Goal: Transaction & Acquisition: Download file/media

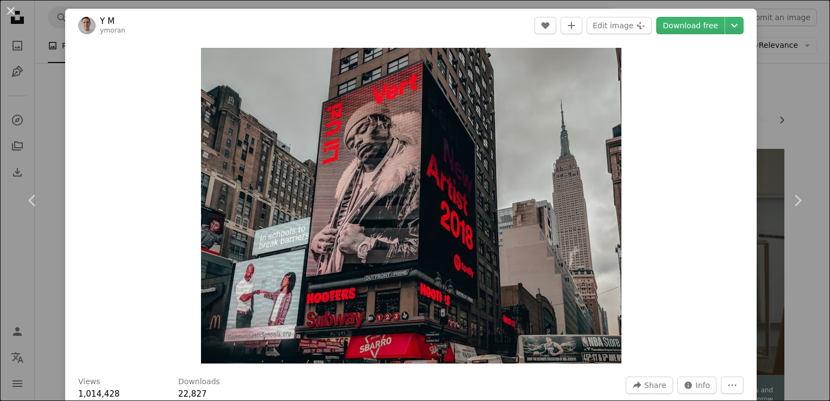
scroll to position [1860, 0]
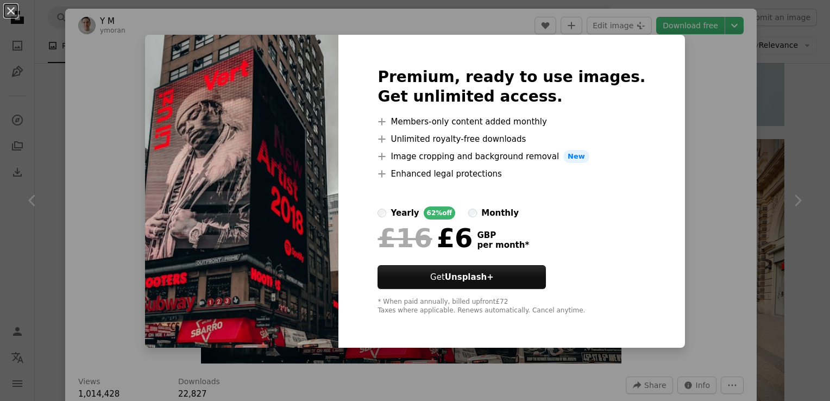
click at [289, 177] on img at bounding box center [241, 191] width 193 height 313
click at [664, 49] on div "An X shape Premium, ready to use images. Get unlimited access. A plus sign Memb…" at bounding box center [415, 200] width 830 height 401
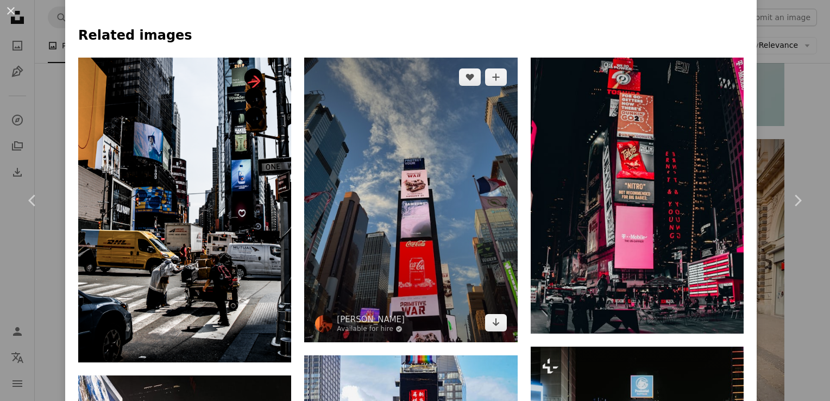
scroll to position [839, 0]
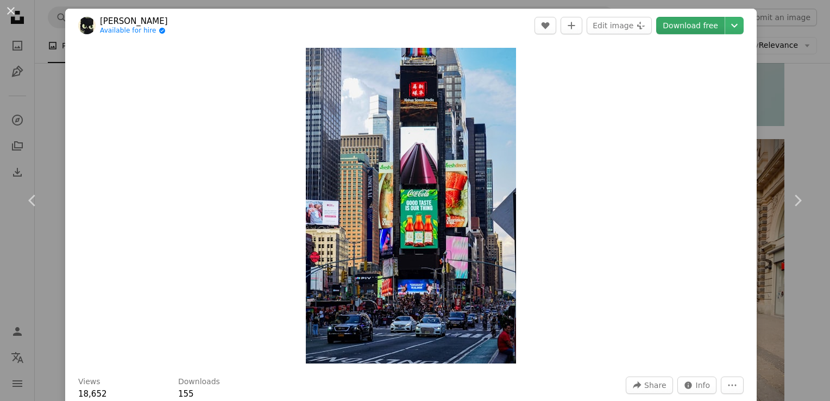
click at [672, 21] on link "Download free" at bounding box center [690, 25] width 68 height 17
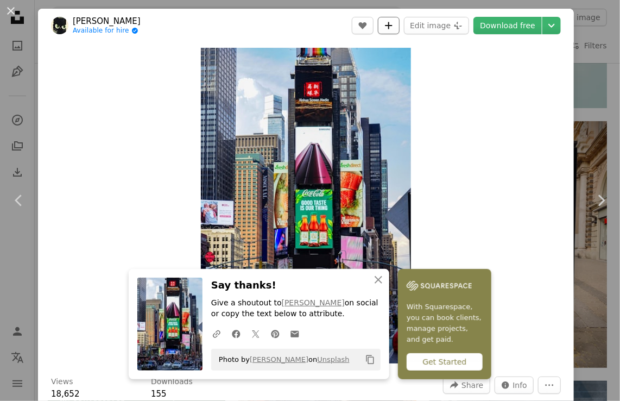
click at [397, 32] on button "A plus sign" at bounding box center [389, 25] width 22 height 17
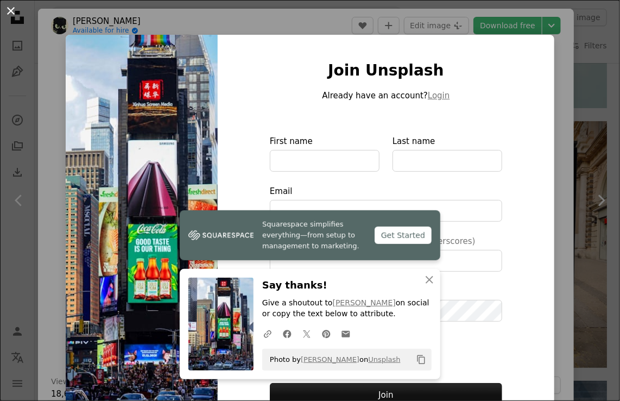
click at [10, 8] on button "An X shape" at bounding box center [10, 10] width 13 height 13
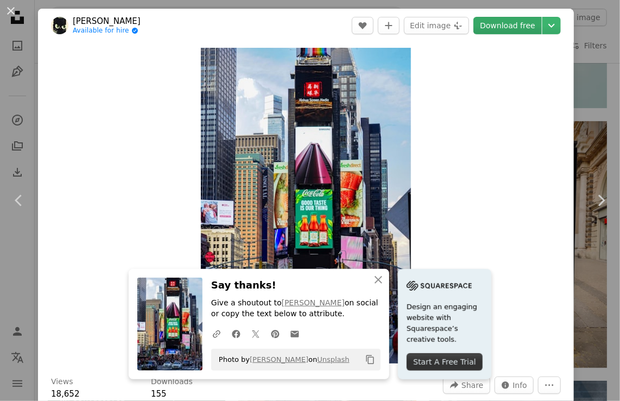
click at [487, 23] on link "Download free" at bounding box center [508, 25] width 68 height 17
click at [511, 27] on link "Download free" at bounding box center [508, 25] width 68 height 17
click at [437, 33] on button "Edit image Plus sign for Unsplash+" at bounding box center [436, 25] width 65 height 17
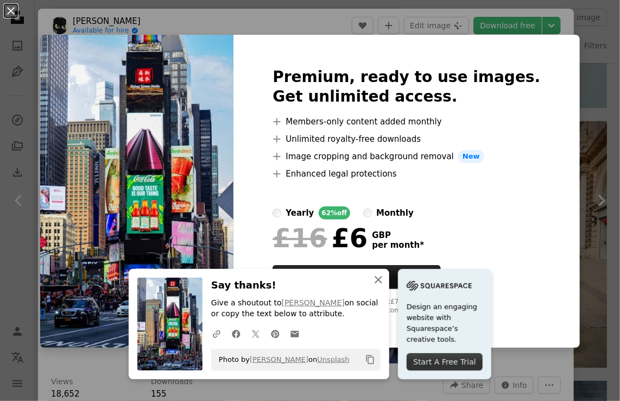
click at [382, 279] on icon "button" at bounding box center [379, 280] width 8 height 8
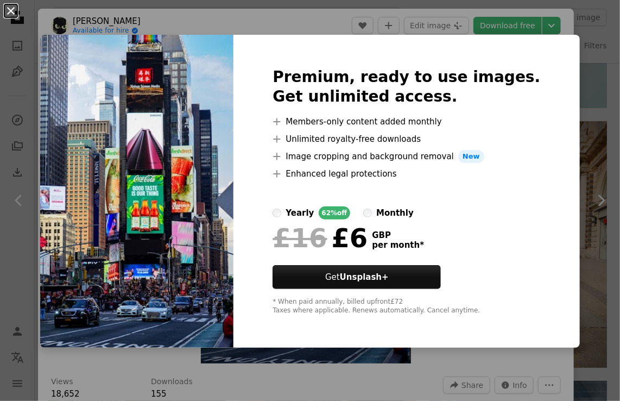
click at [13, 14] on button "An X shape" at bounding box center [10, 10] width 13 height 13
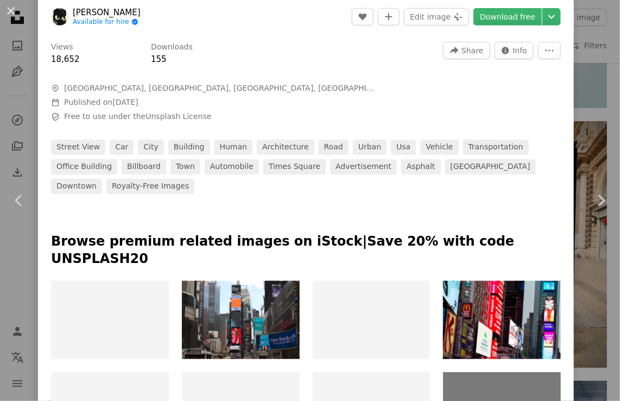
scroll to position [317, 0]
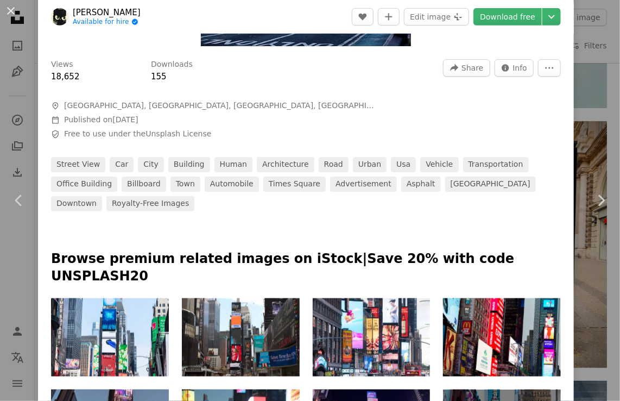
click at [486, 142] on div at bounding box center [306, 148] width 510 height 17
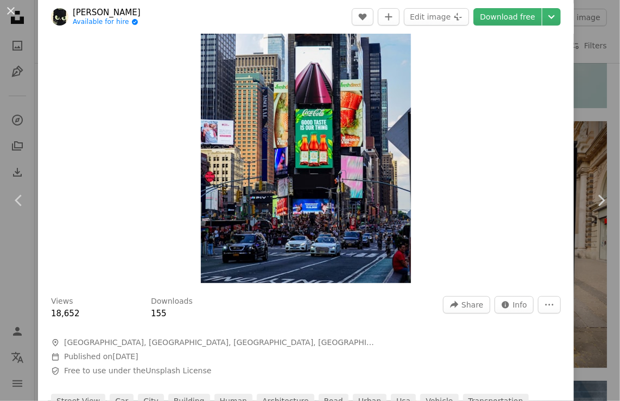
scroll to position [0, 0]
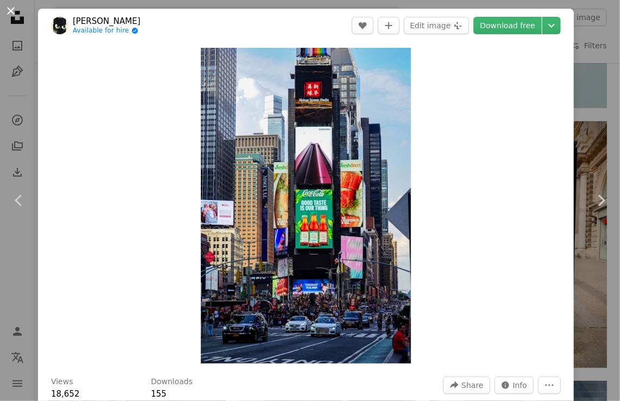
click at [12, 8] on button "An X shape" at bounding box center [10, 10] width 13 height 13
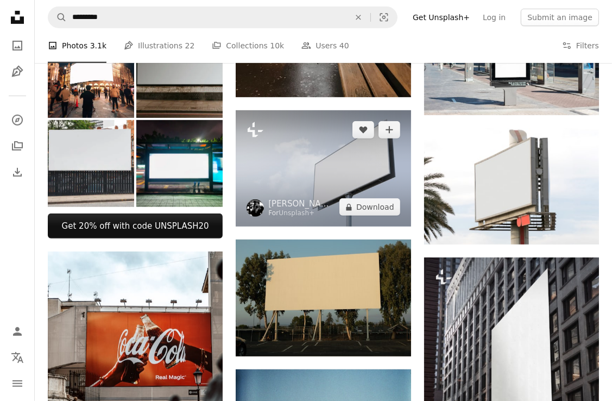
click at [304, 140] on img at bounding box center [323, 168] width 175 height 117
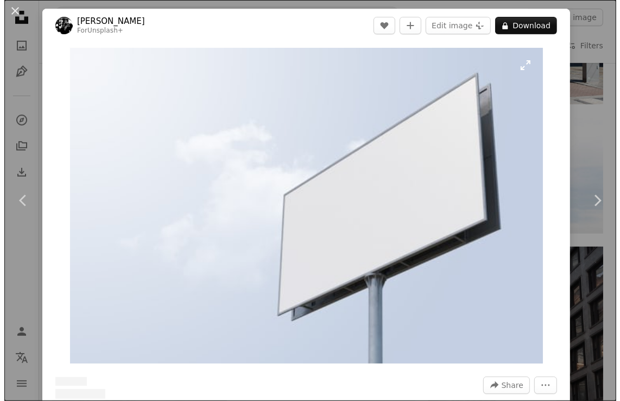
scroll to position [448, 0]
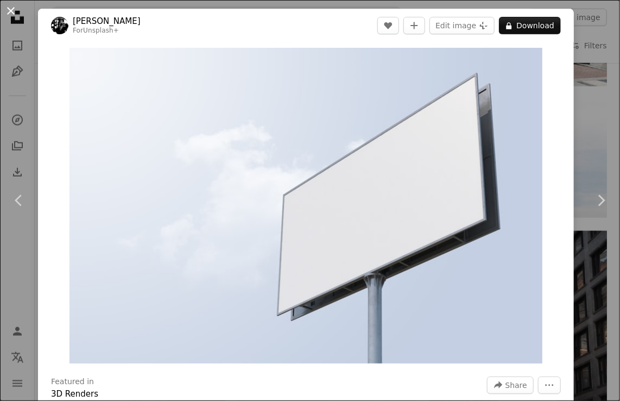
click at [17, 14] on button "An X shape" at bounding box center [10, 10] width 13 height 13
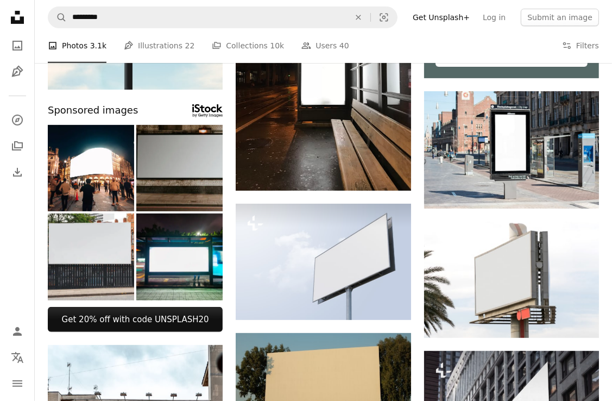
scroll to position [315, 0]
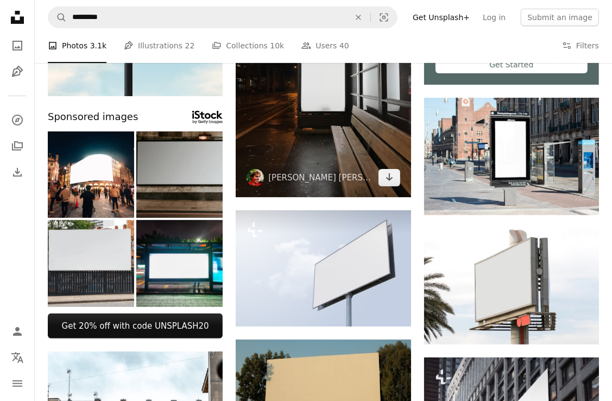
click at [330, 127] on img at bounding box center [323, 81] width 175 height 234
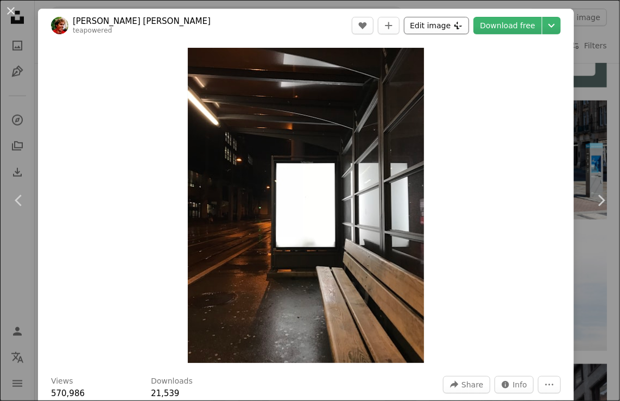
click at [446, 17] on button "Edit image Plus sign for Unsplash+" at bounding box center [436, 25] width 65 height 17
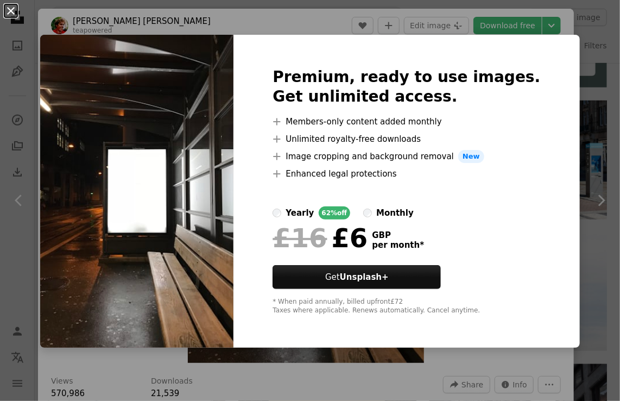
click at [5, 17] on button "An X shape" at bounding box center [10, 10] width 13 height 13
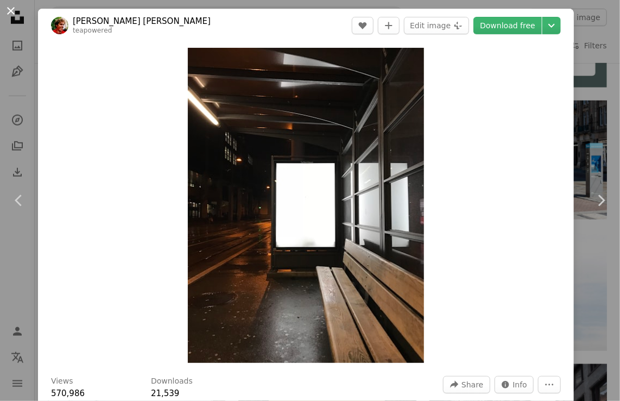
click at [12, 10] on button "An X shape" at bounding box center [10, 10] width 13 height 13
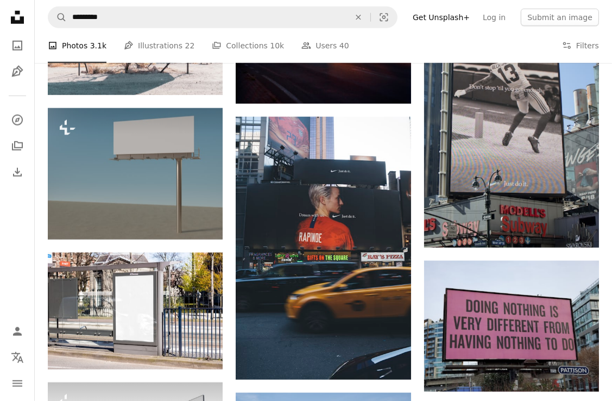
scroll to position [933, 0]
